Goal: Task Accomplishment & Management: Use online tool/utility

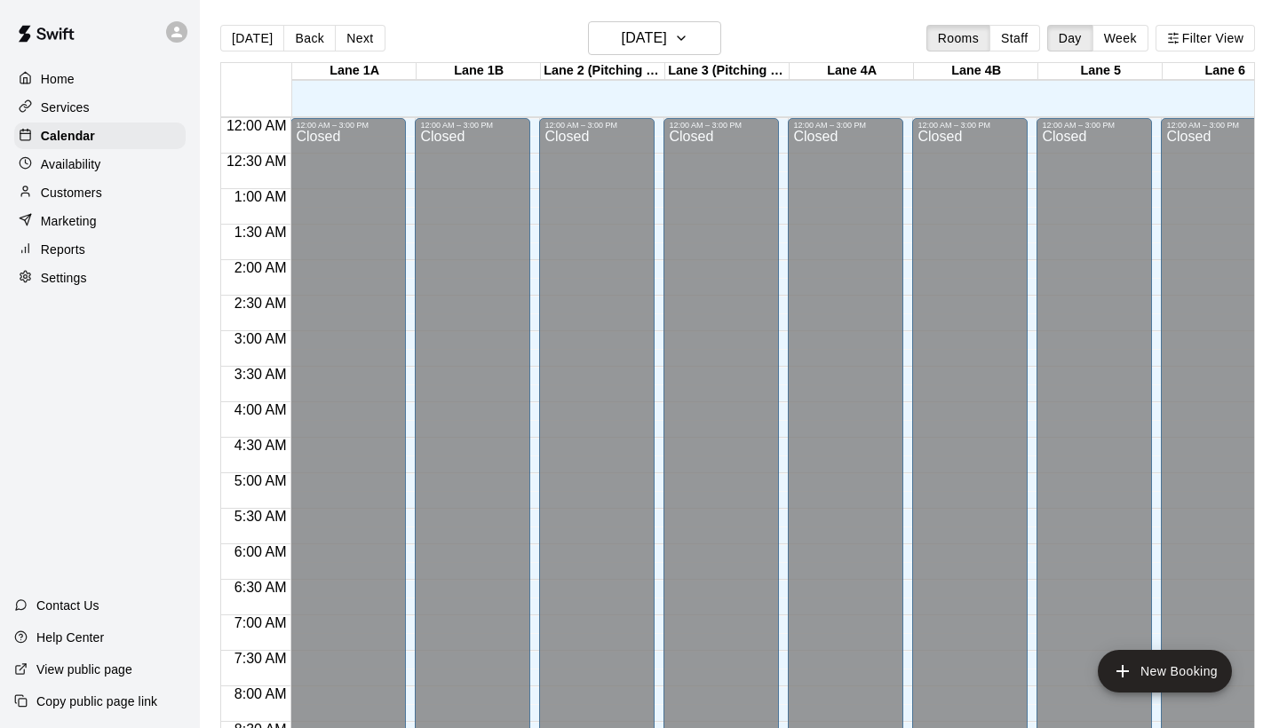
scroll to position [1021, 143]
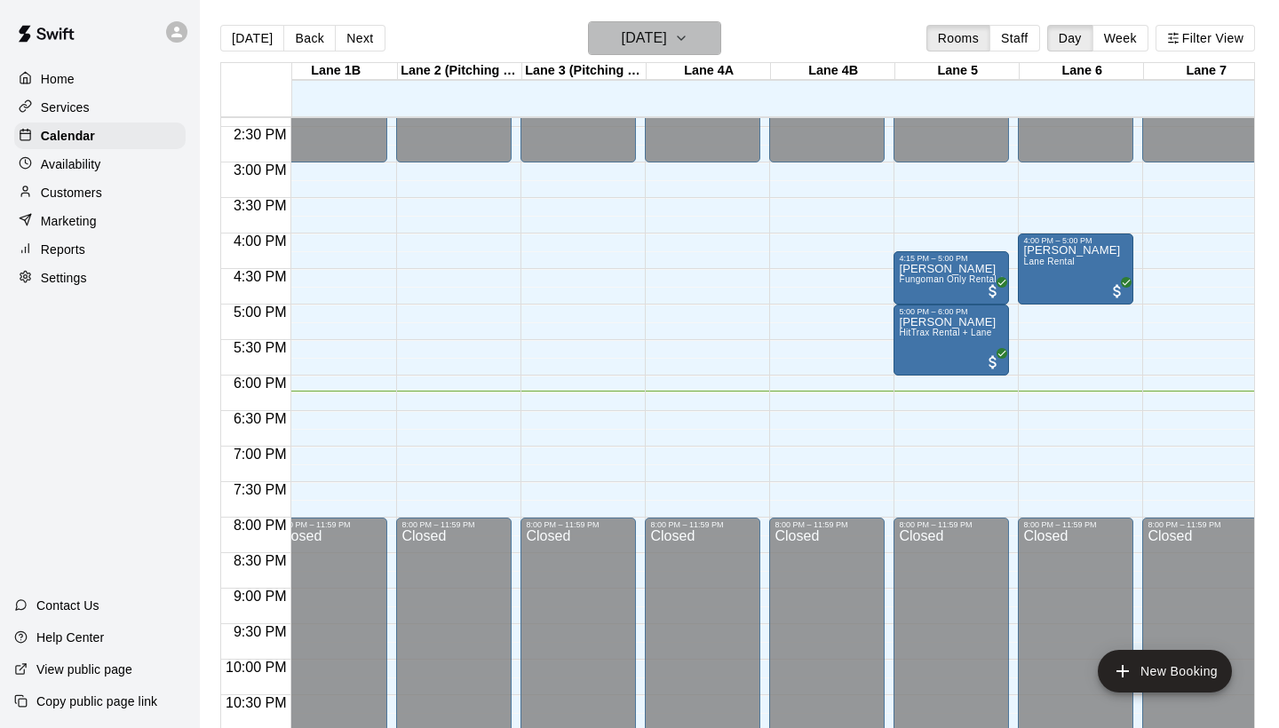
click at [688, 34] on icon "button" at bounding box center [681, 38] width 14 height 21
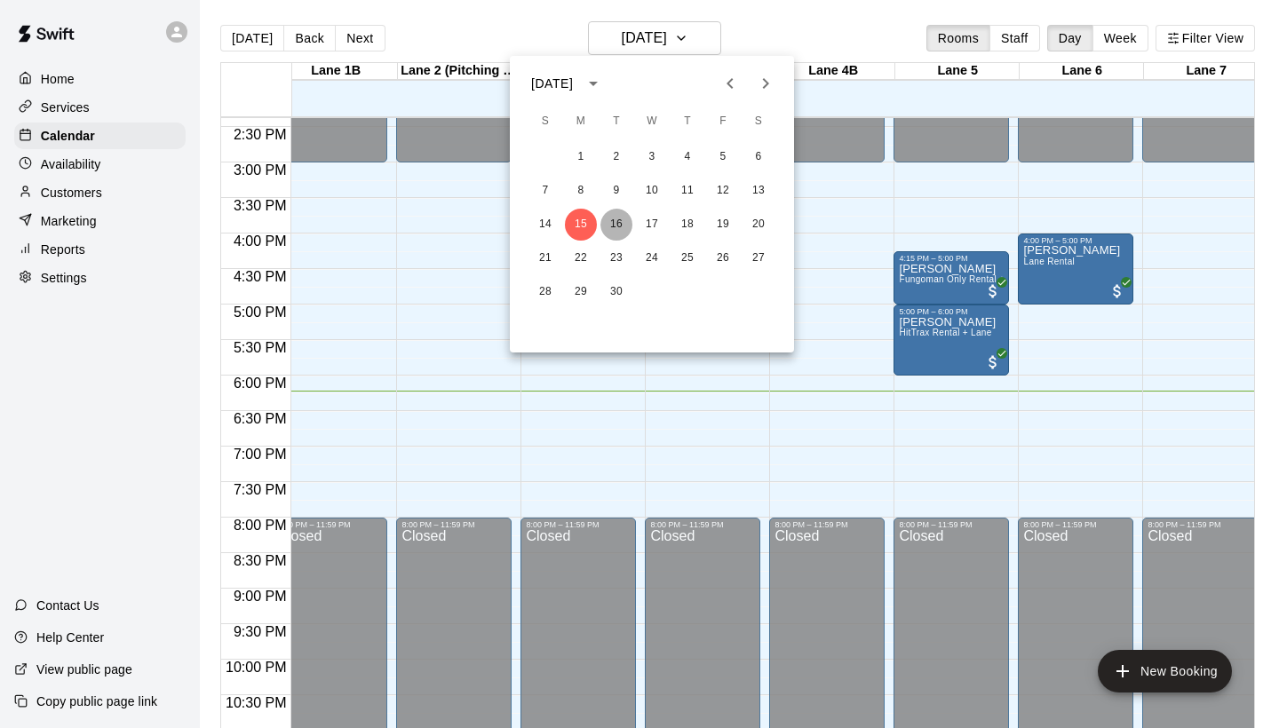
click at [607, 231] on button "16" at bounding box center [616, 225] width 32 height 32
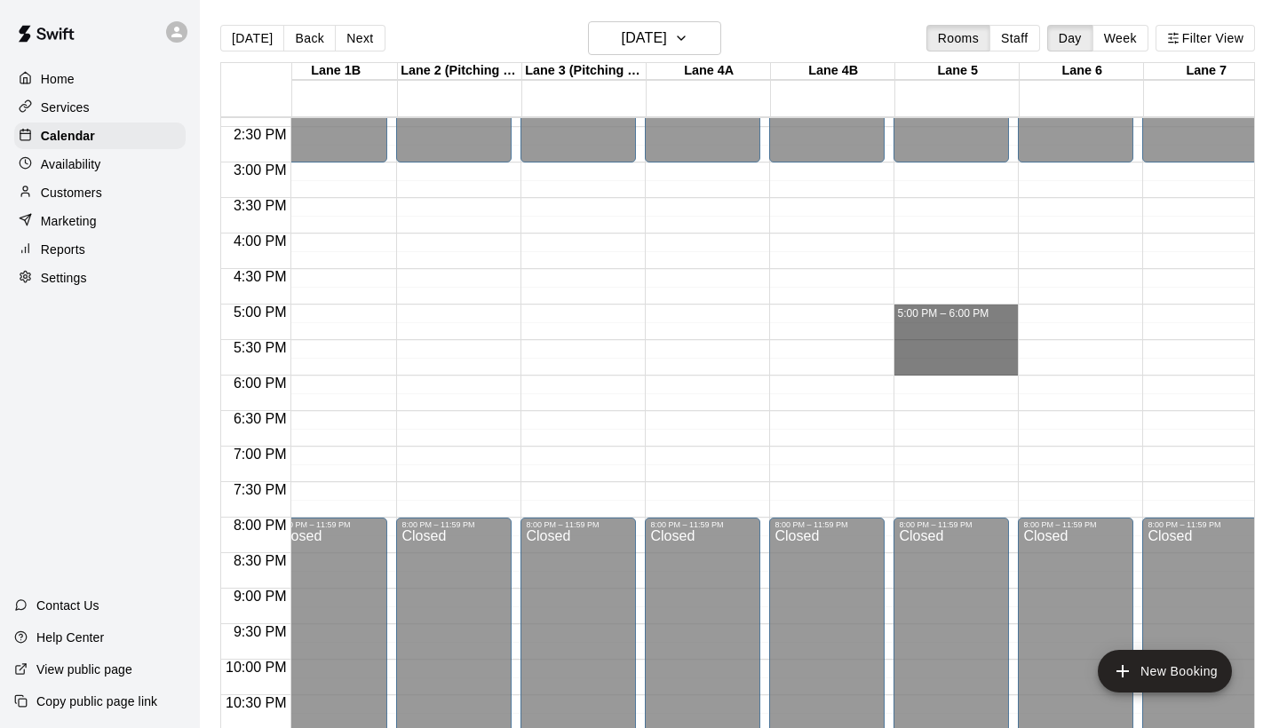
drag, startPoint x: 906, startPoint y: 313, endPoint x: 909, endPoint y: 366, distance: 52.5
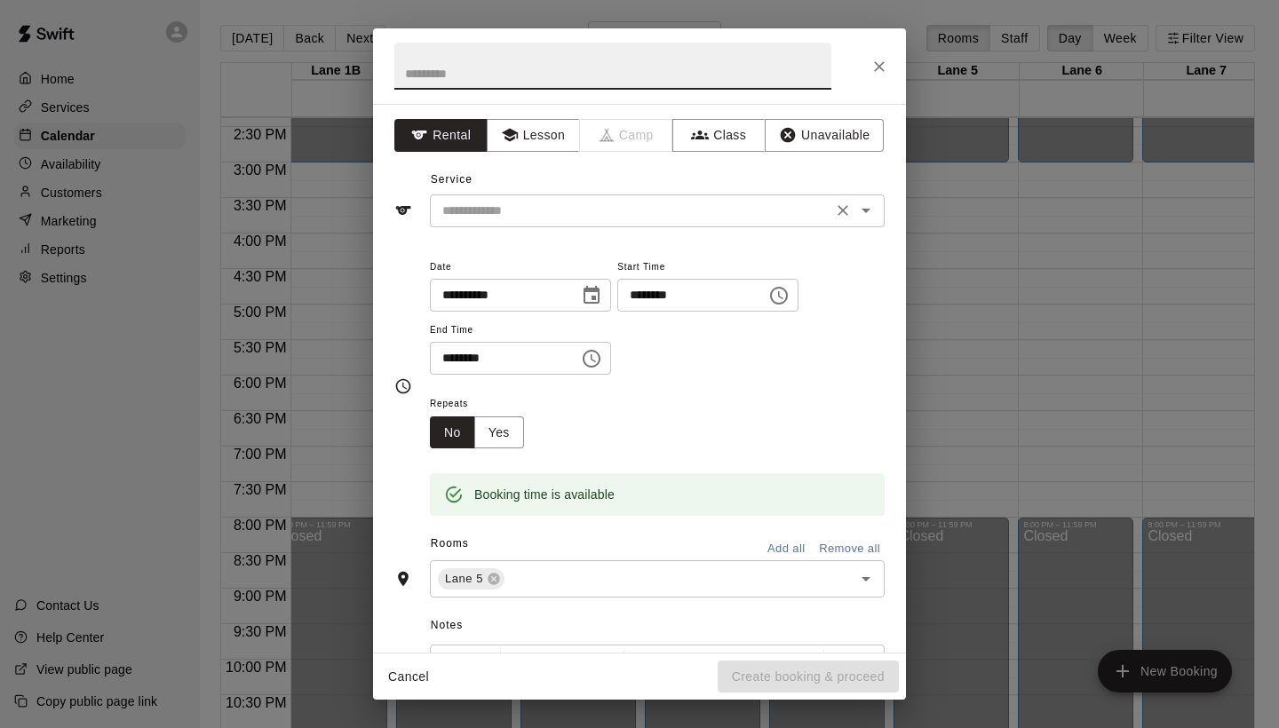
click at [753, 203] on input "text" at bounding box center [631, 211] width 392 height 22
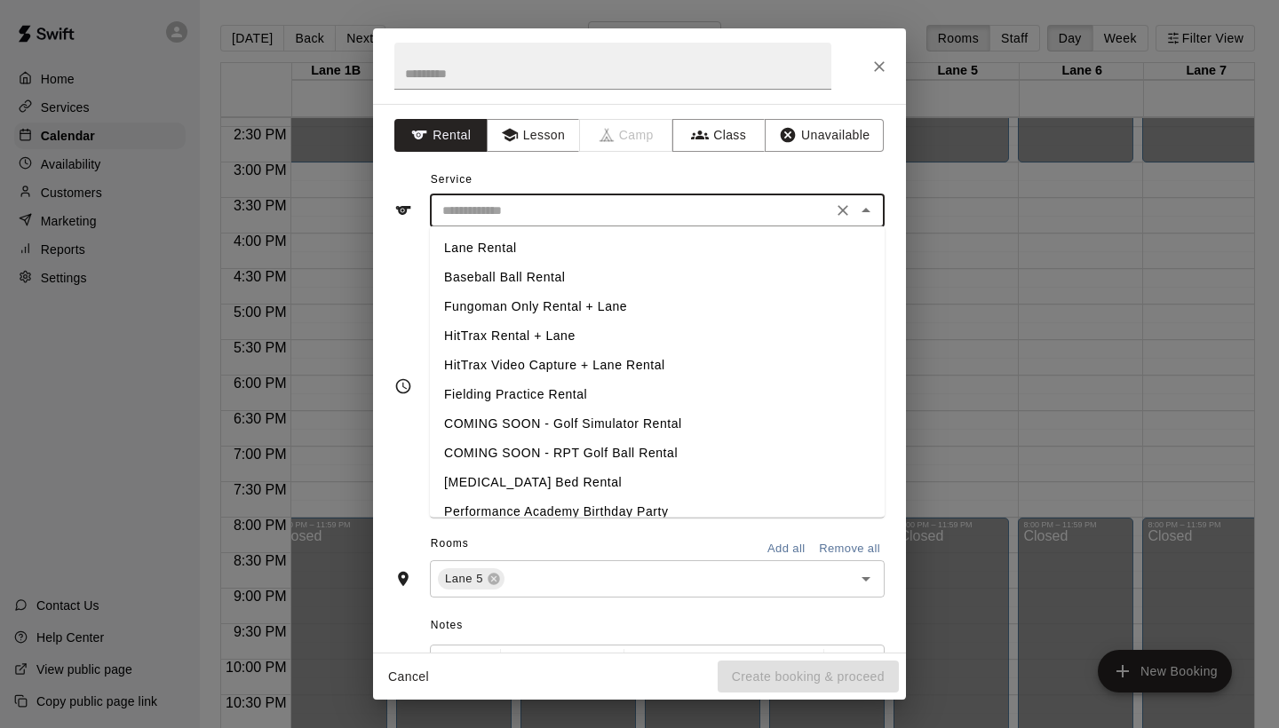
click at [548, 335] on li "HitTrax Rental + Lane" at bounding box center [657, 335] width 455 height 29
type input "**********"
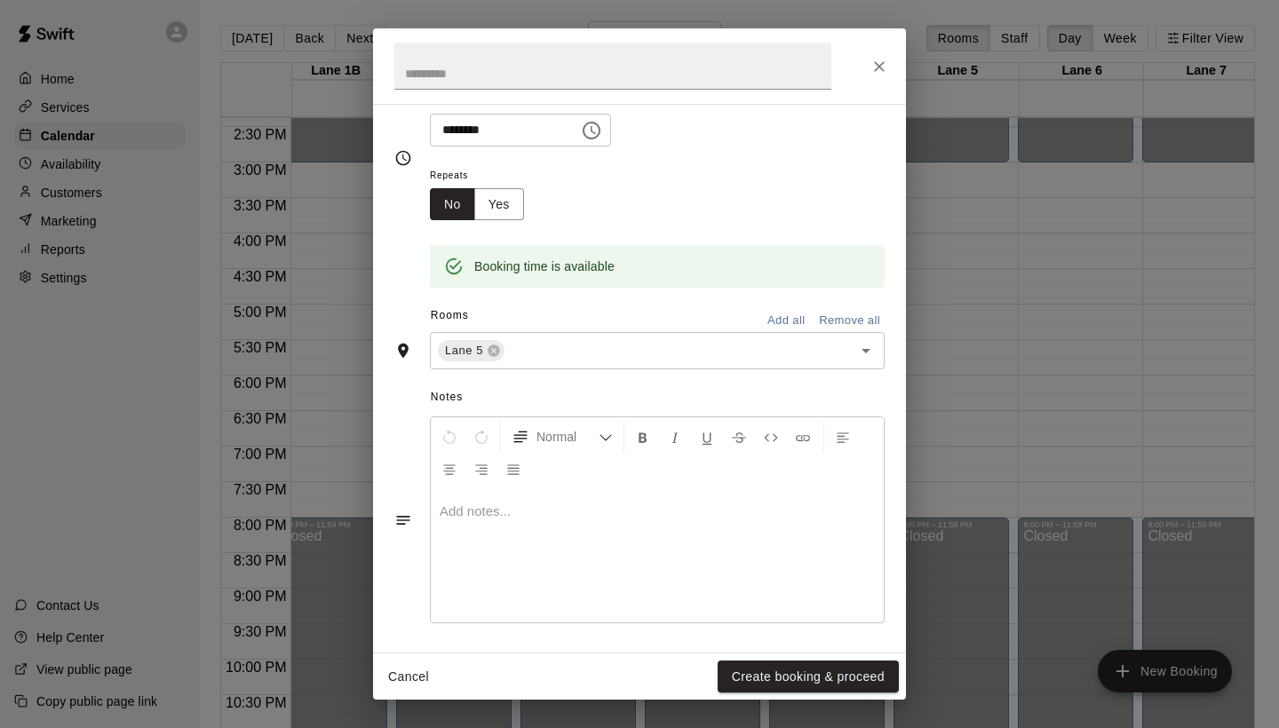
scroll to position [227, 0]
click at [757, 667] on button "Create booking & proceed" at bounding box center [808, 677] width 181 height 33
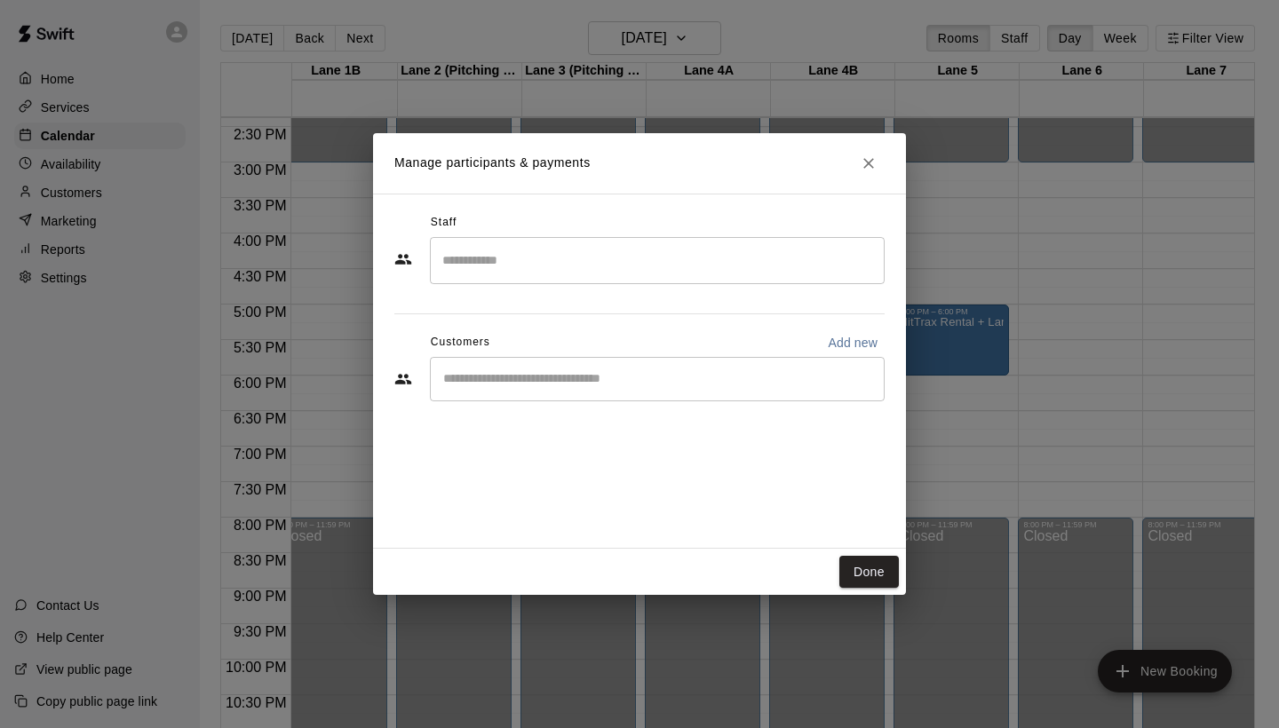
click at [633, 395] on div "​" at bounding box center [657, 379] width 455 height 44
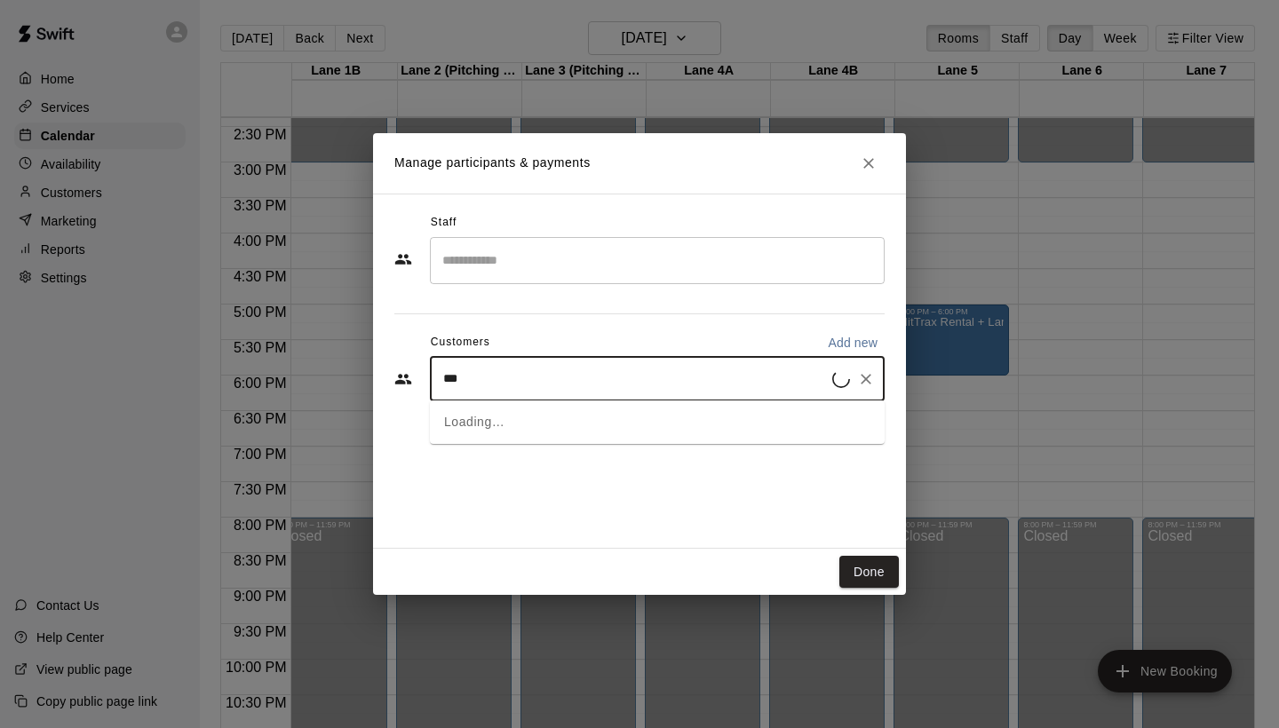
type input "****"
click at [585, 442] on div "[PERSON_NAME] Slugger Membership [EMAIL_ADDRESS][DOMAIN_NAME]" at bounding box center [593, 429] width 226 height 38
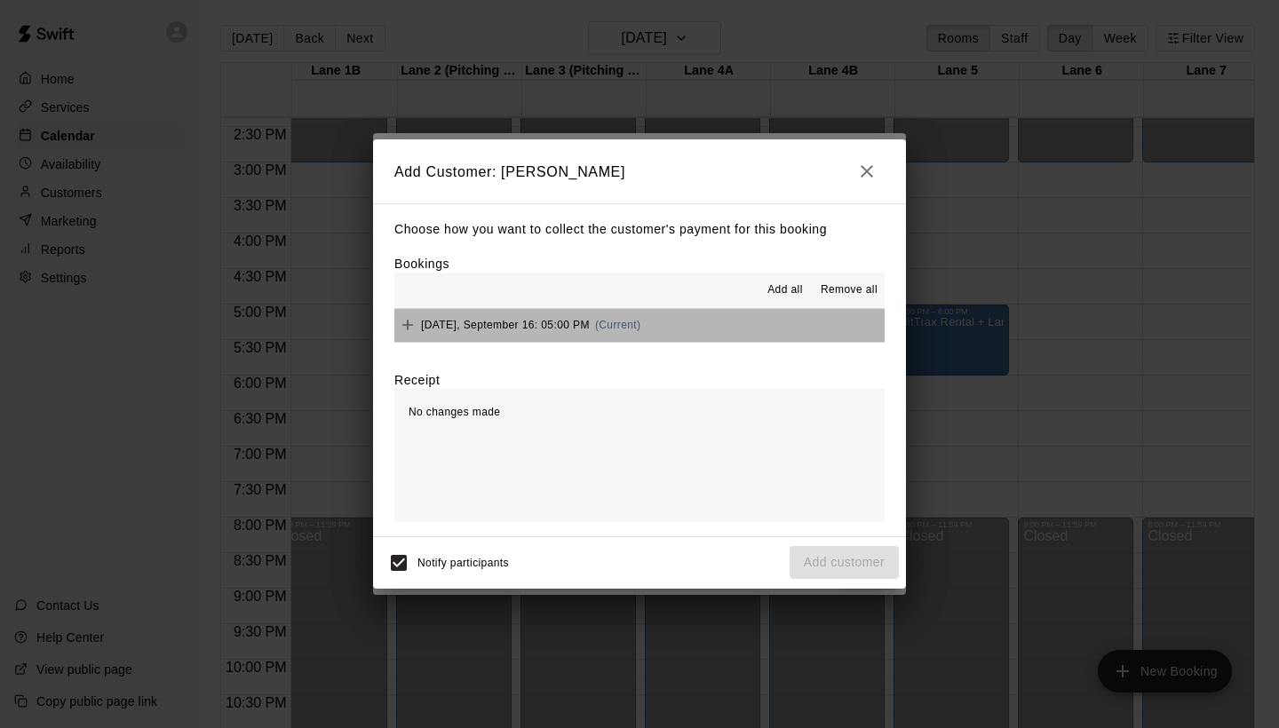
click at [676, 337] on button "[DATE], September 16: 05:00 PM (Current)" at bounding box center [639, 325] width 490 height 33
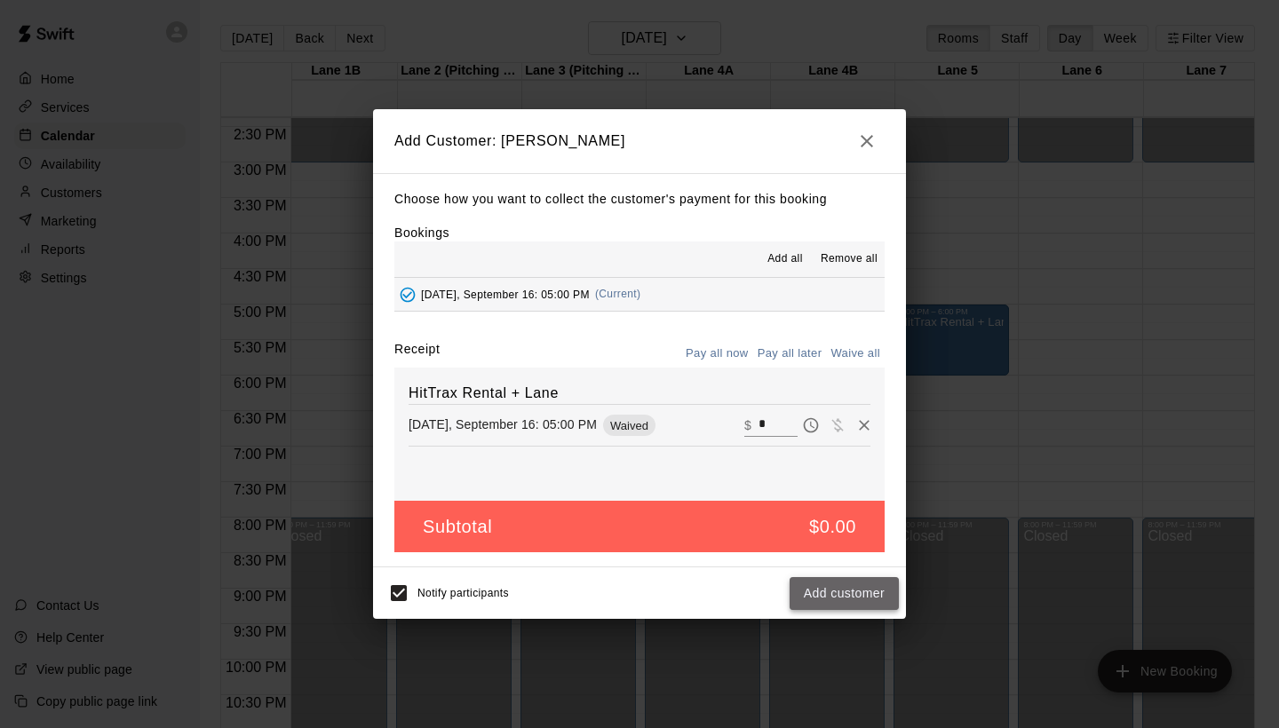
click at [828, 587] on button "Add customer" at bounding box center [843, 593] width 109 height 33
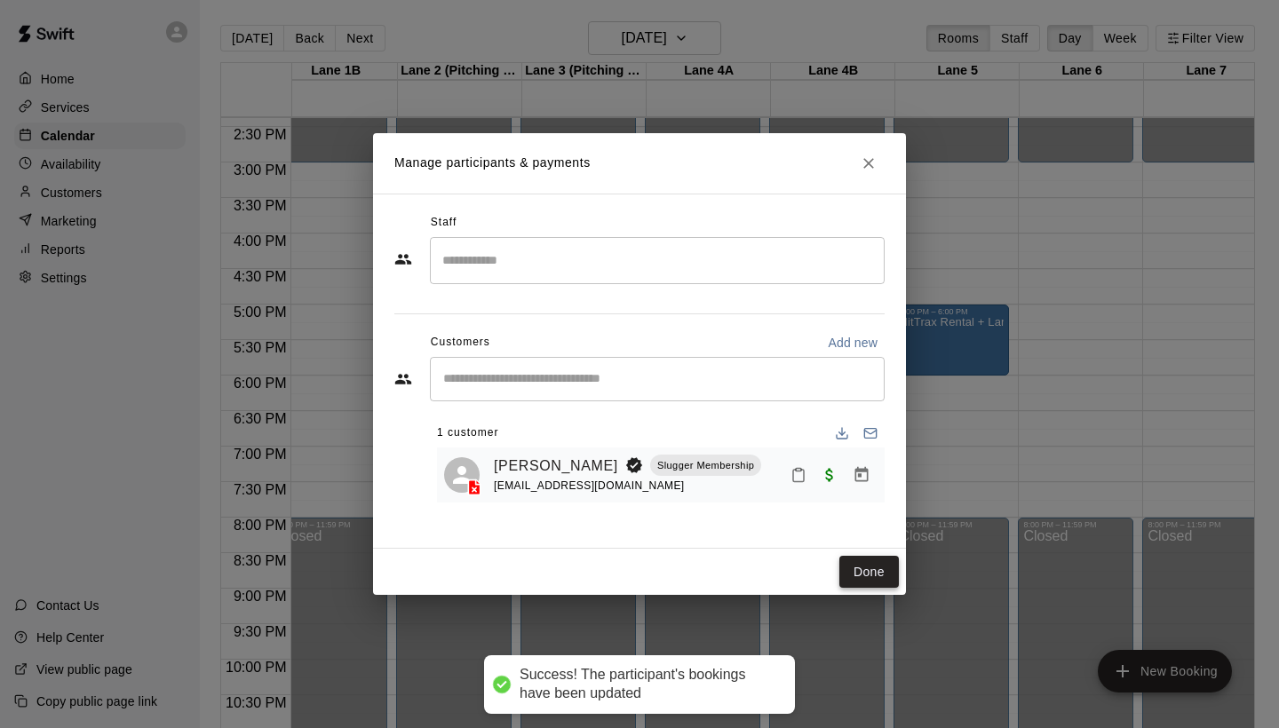
click at [872, 568] on button "Done" at bounding box center [868, 572] width 59 height 33
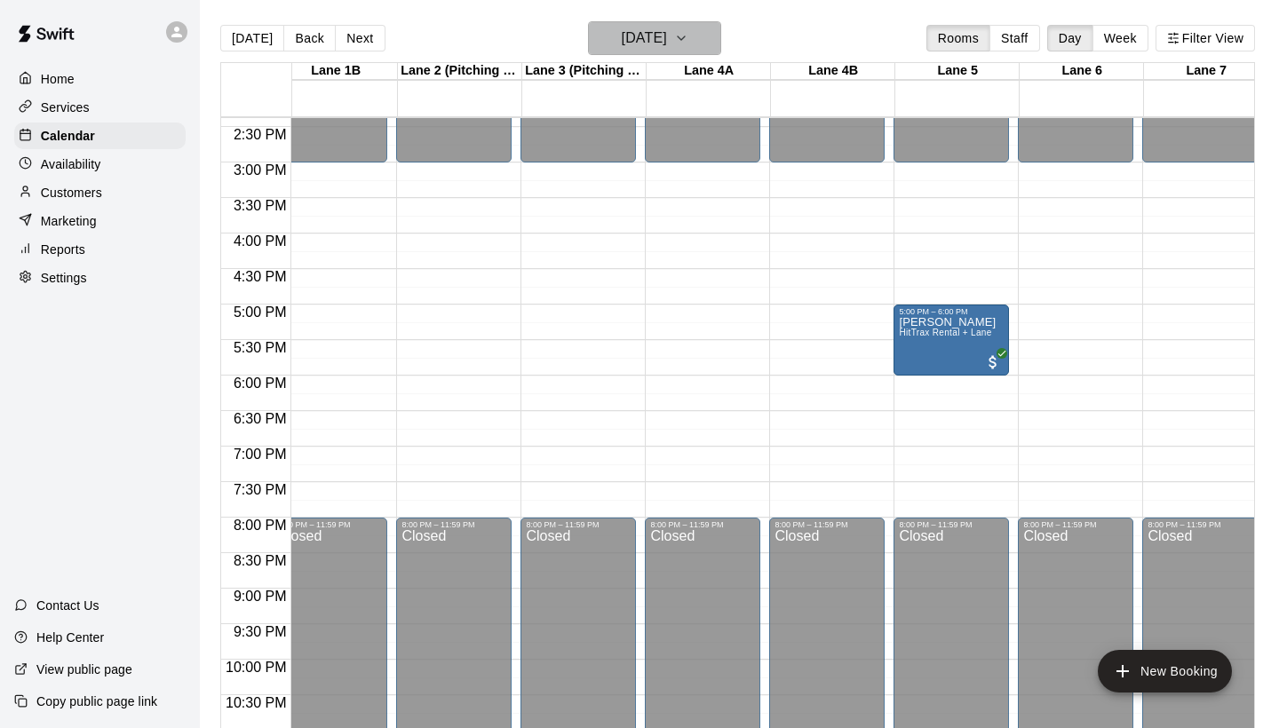
click at [659, 29] on h6 "[DATE]" at bounding box center [644, 38] width 45 height 25
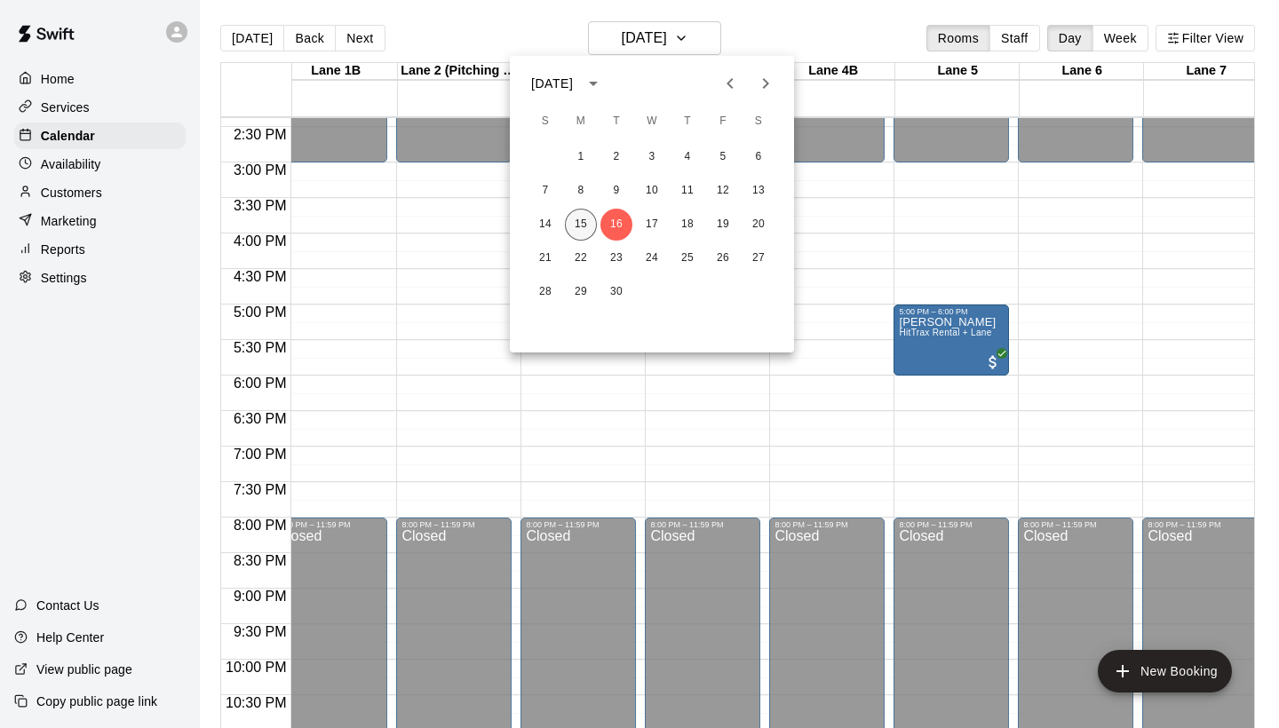
click at [584, 216] on button "15" at bounding box center [581, 225] width 32 height 32
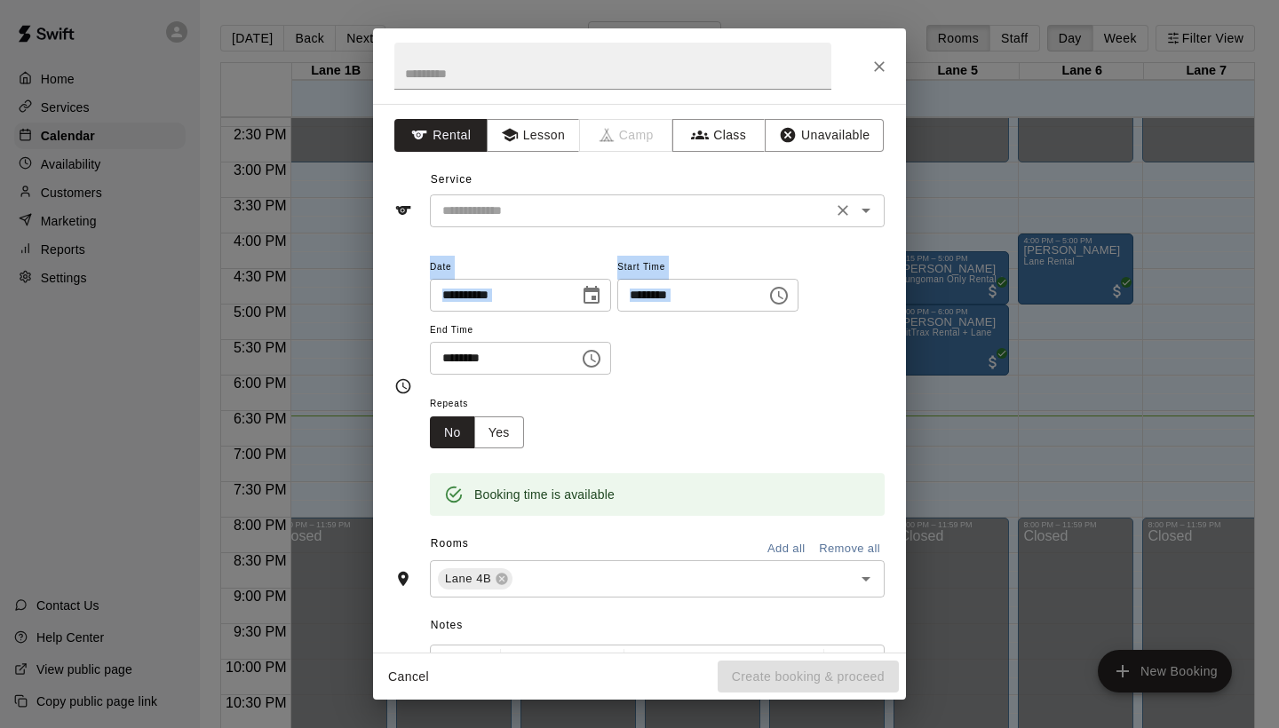
click at [868, 204] on div "**********" at bounding box center [639, 378] width 533 height 549
click at [868, 178] on div "Service ​" at bounding box center [639, 196] width 490 height 61
click at [885, 59] on icon "Close" at bounding box center [879, 67] width 18 height 18
